Goal: Information Seeking & Learning: Learn about a topic

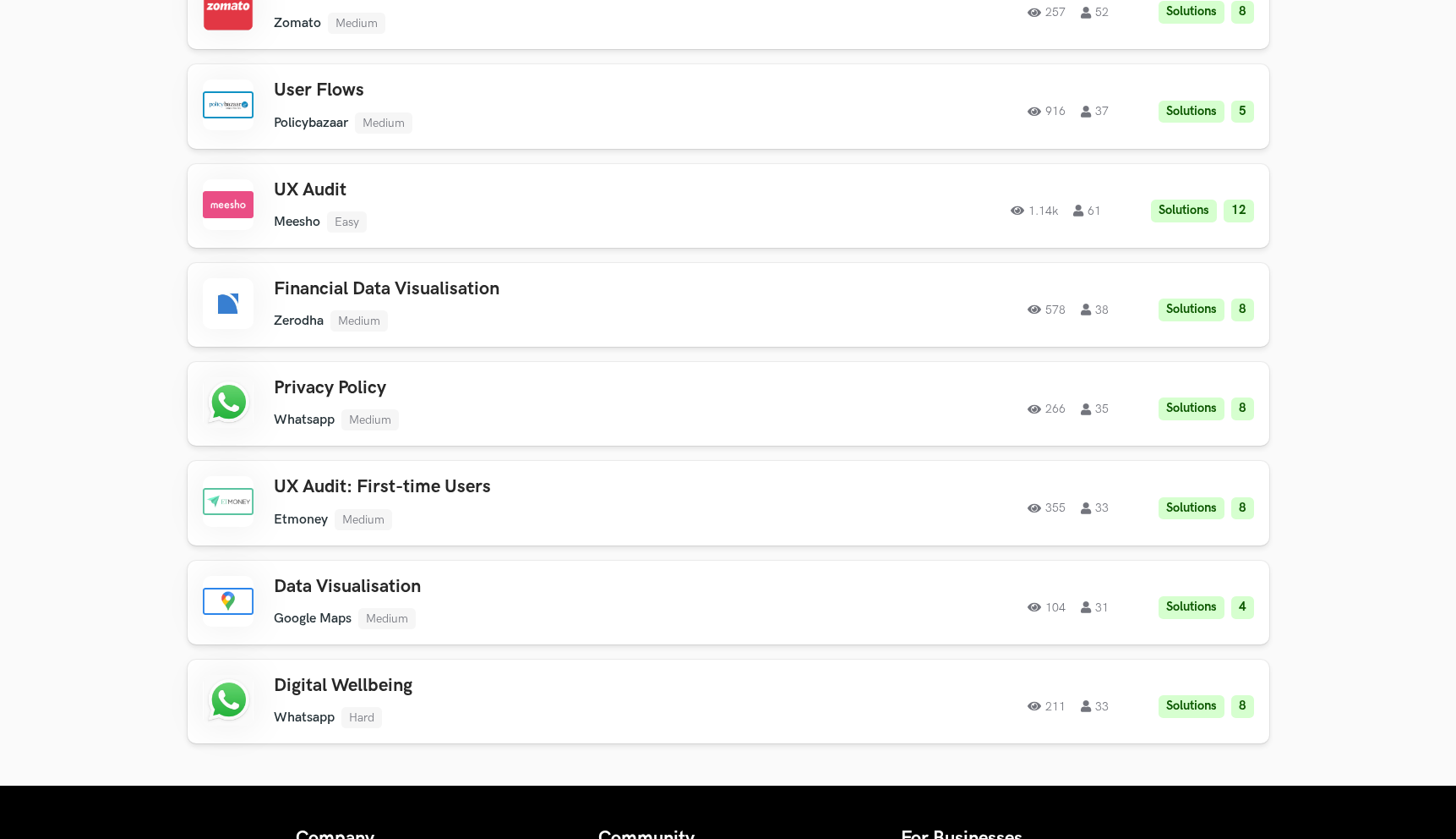
scroll to position [1965, 0]
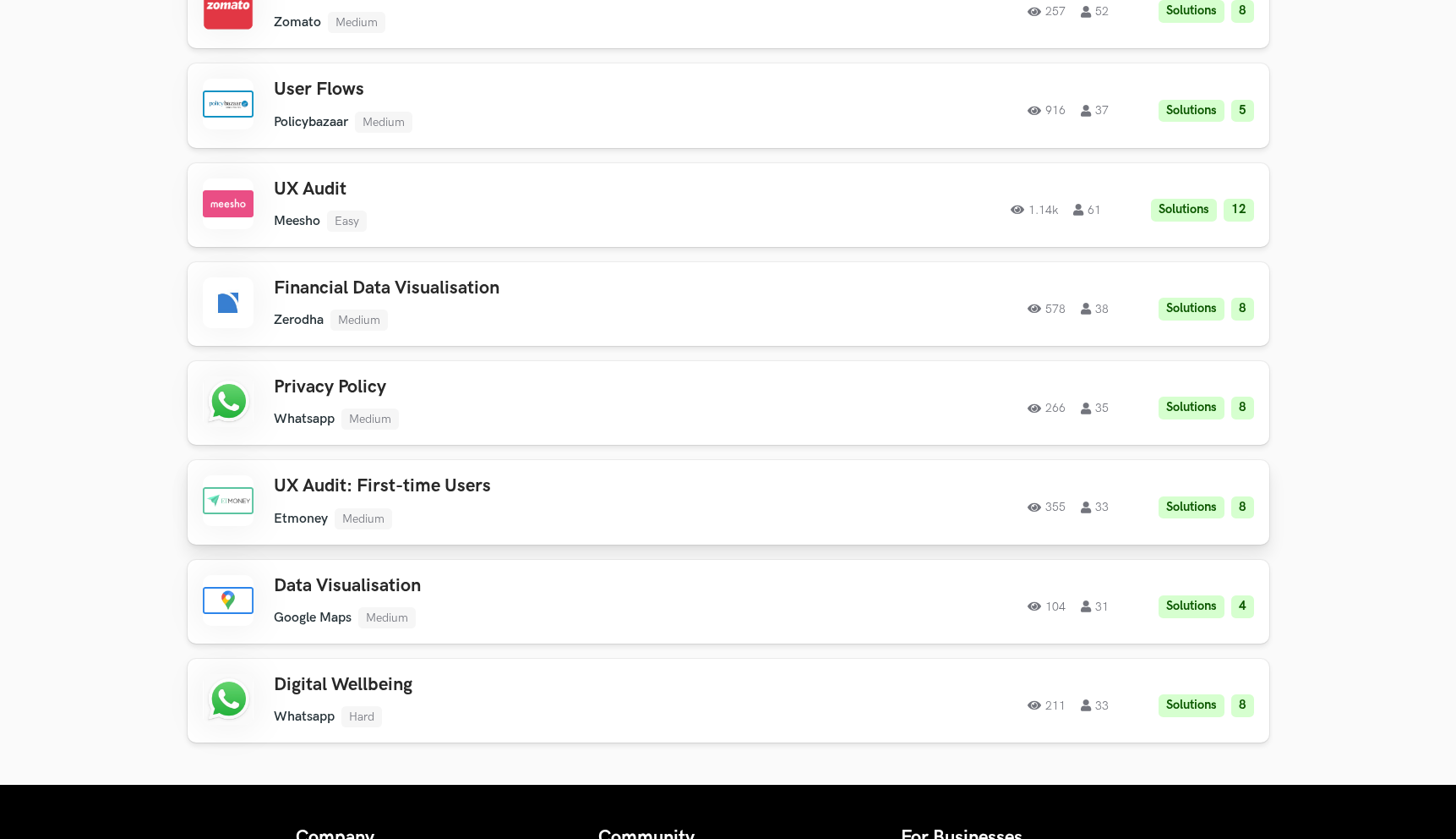
click at [990, 502] on div "355 33 Solutions 8" at bounding box center [1024, 502] width 460 height 33
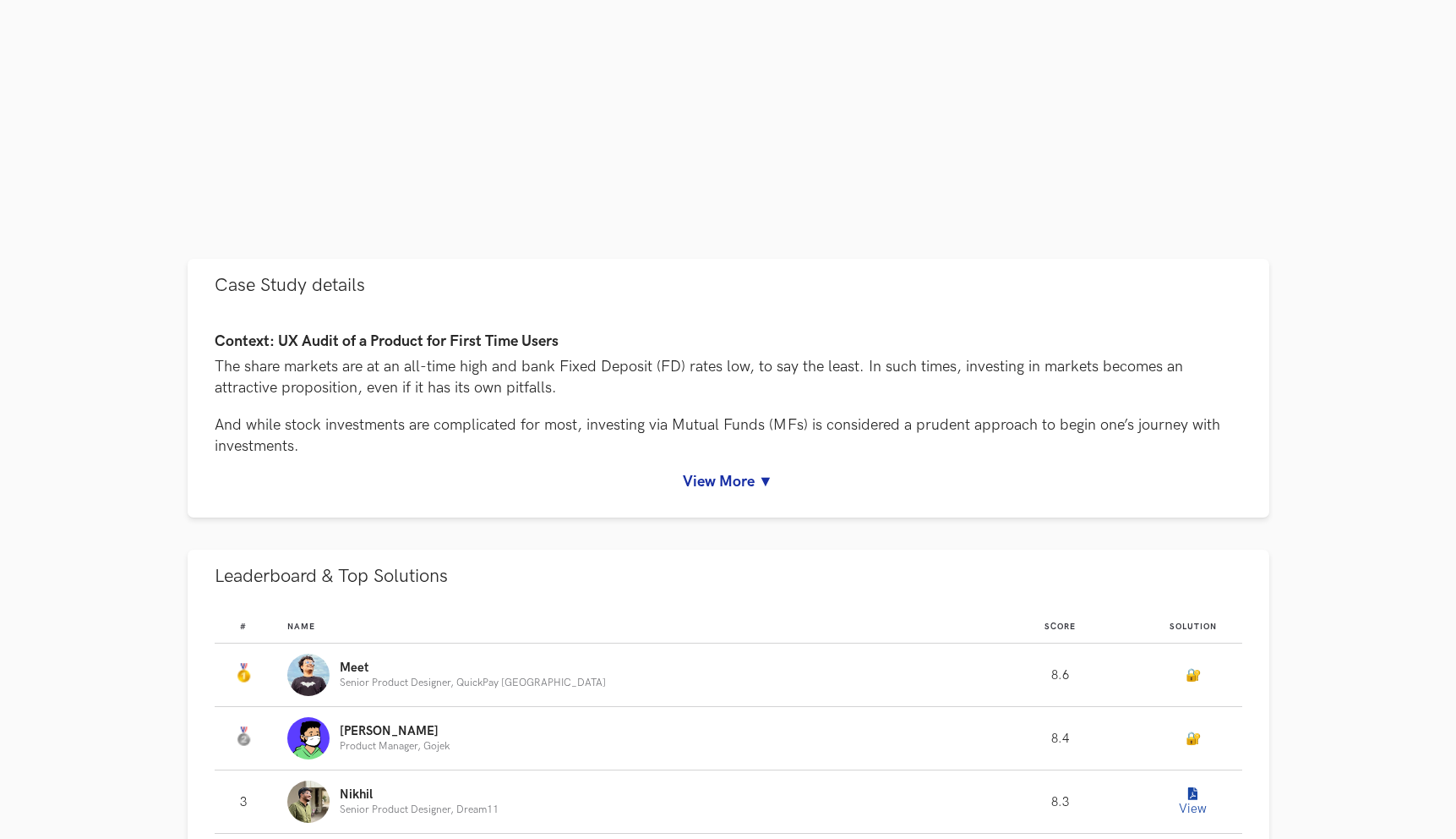
scroll to position [534, 0]
click at [735, 472] on link "View More ▼" at bounding box center [729, 481] width 1028 height 18
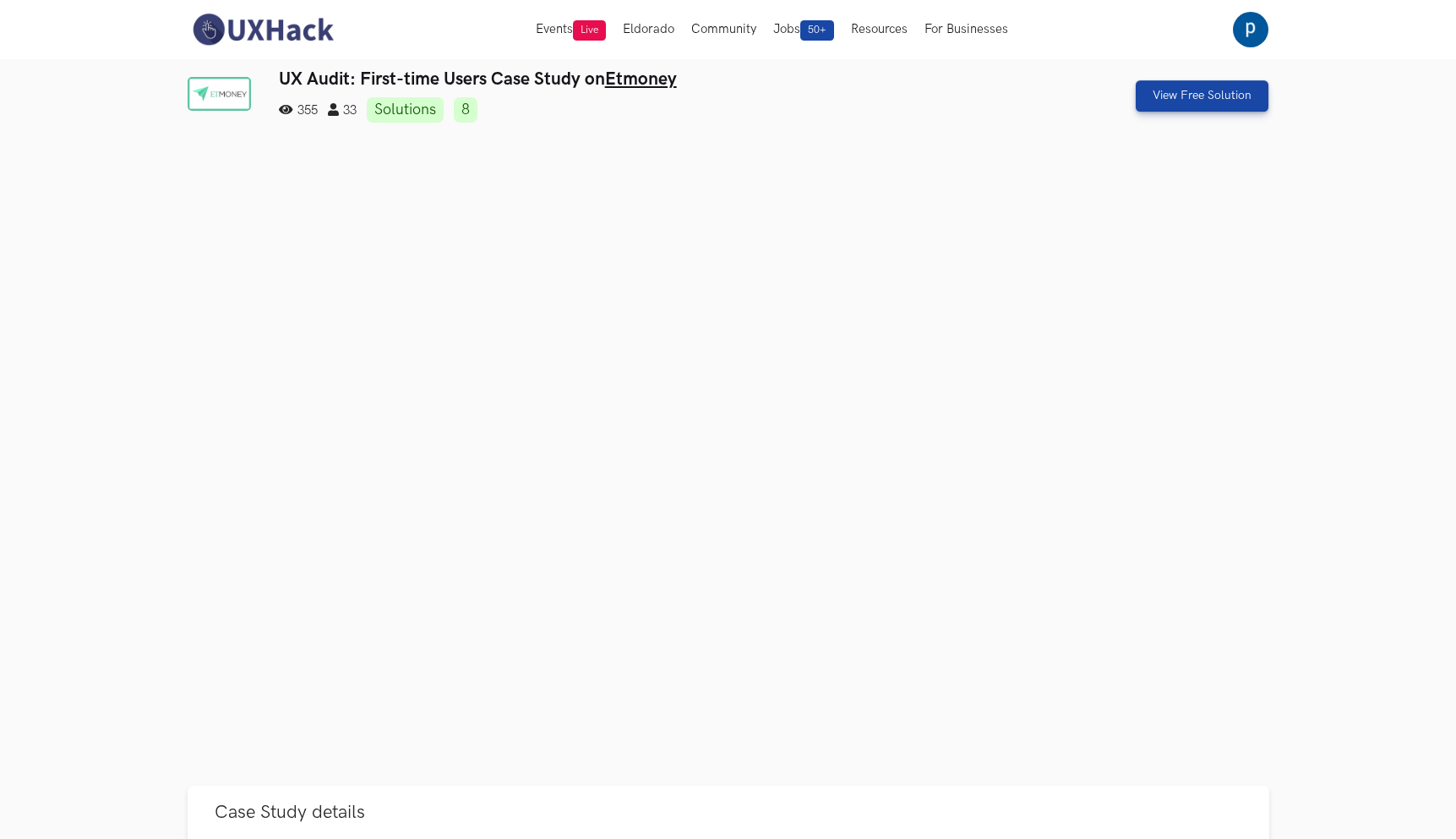
scroll to position [0, 0]
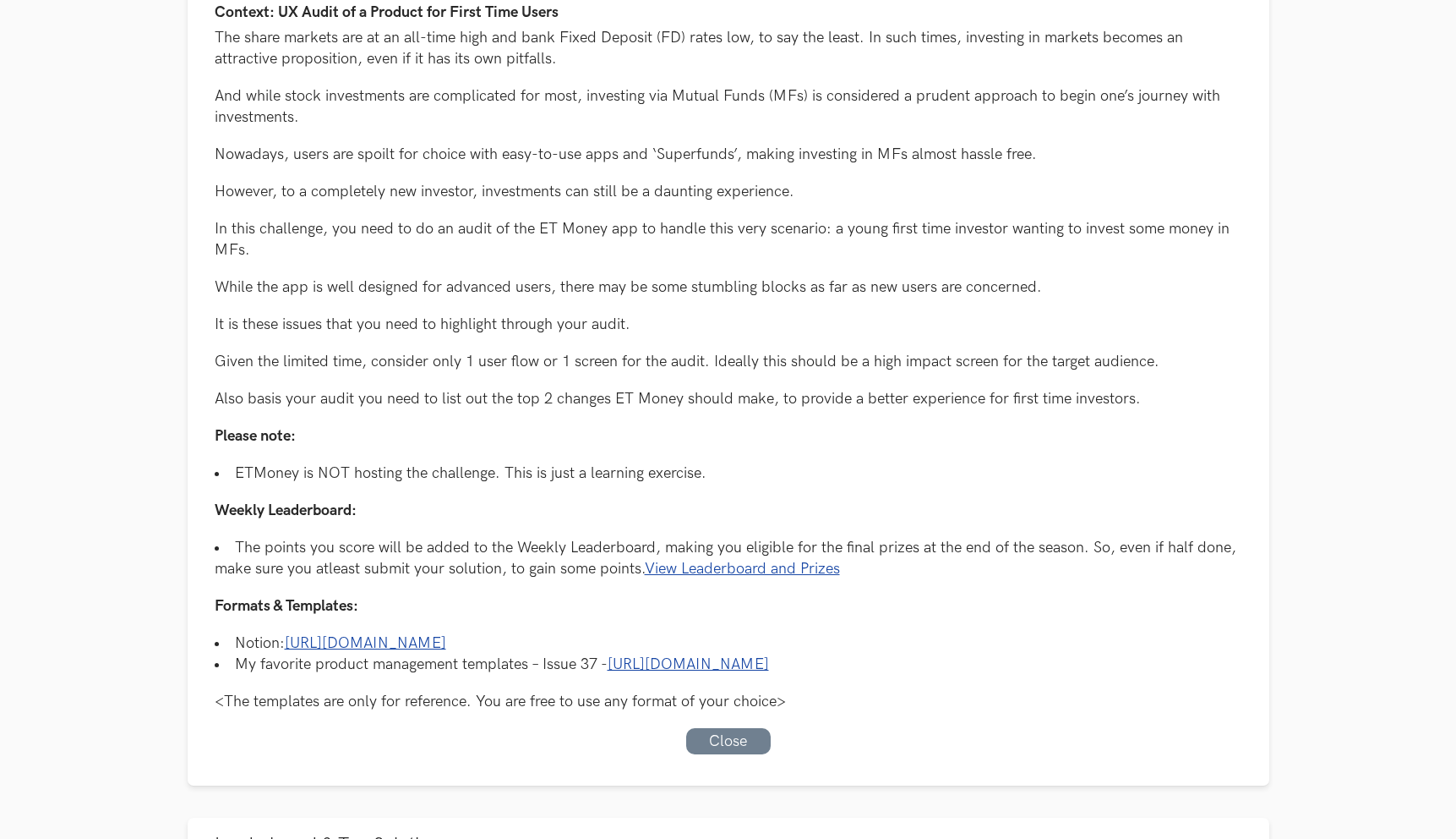
scroll to position [866, 0]
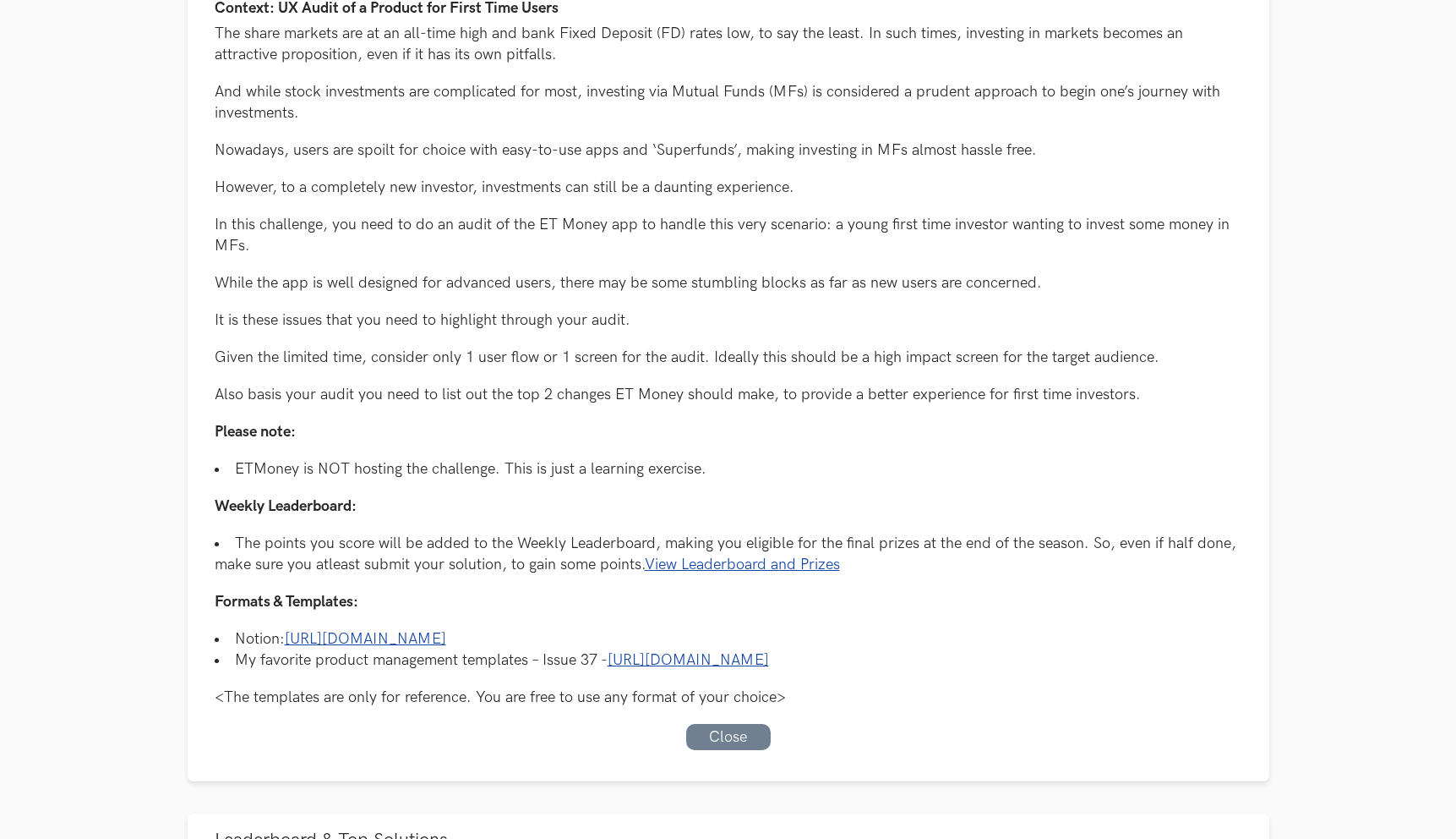
click at [769, 663] on link "https://www.lennyrachitsky.com/p/my-favorite-templates-issue-37" at bounding box center [689, 660] width 161 height 18
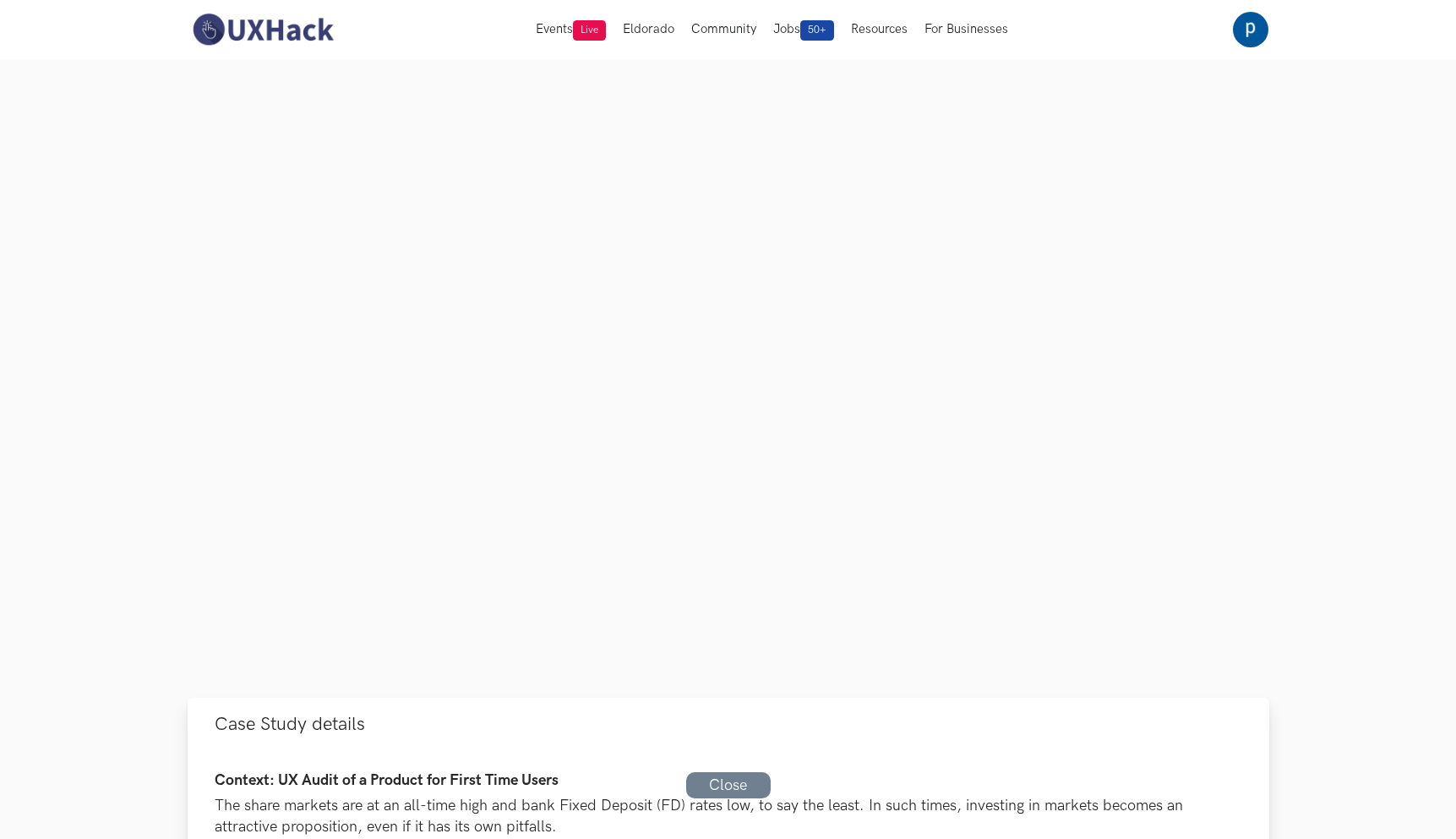
scroll to position [0, 0]
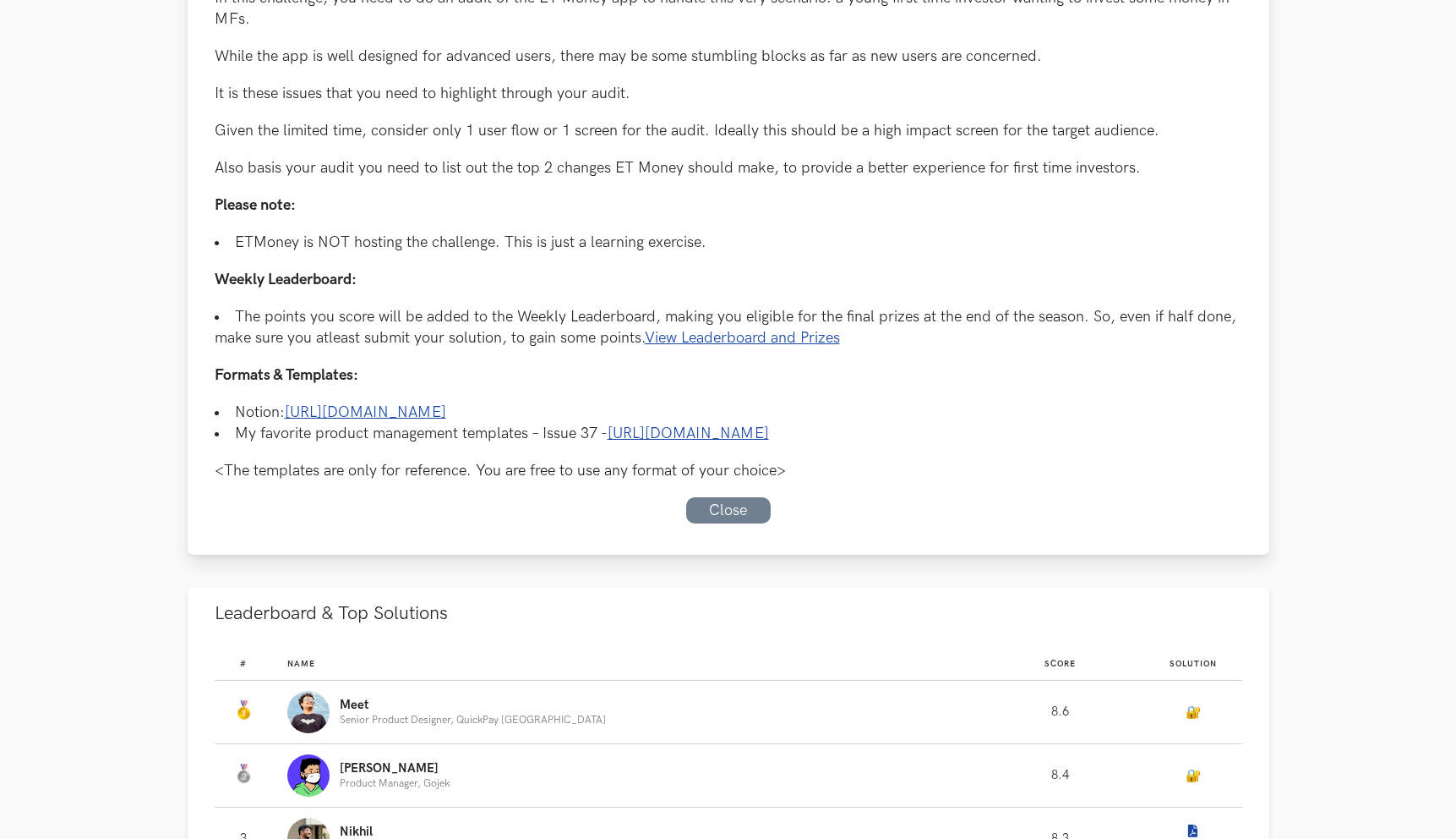
scroll to position [1093, 0]
click at [447, 408] on link "https://www.notion.so/uxhack/Templates-d685dd9f72d94457b9981921c06e3ebe" at bounding box center [366, 411] width 161 height 18
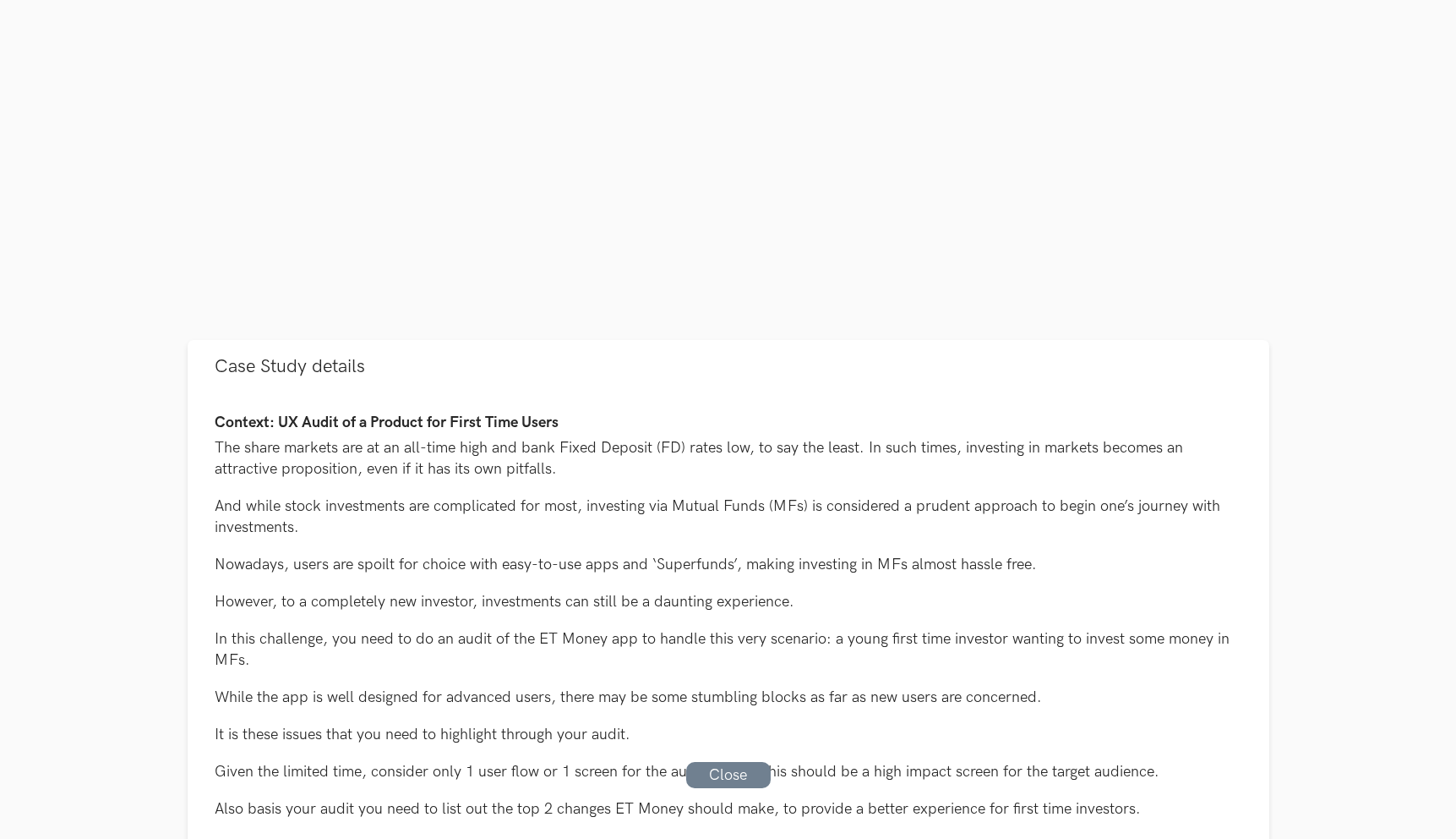
scroll to position [454, 0]
